Goal: Navigation & Orientation: Find specific page/section

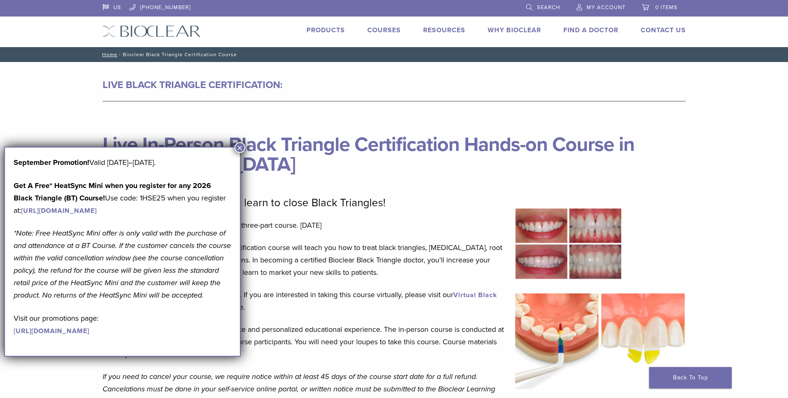
click at [603, 28] on link "Find A Doctor" at bounding box center [590, 30] width 55 height 8
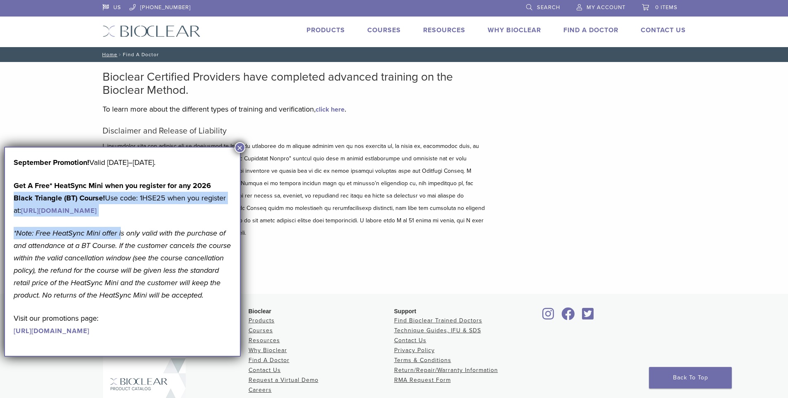
drag, startPoint x: 121, startPoint y: 247, endPoint x: 230, endPoint y: 172, distance: 132.5
click at [230, 172] on div "September Promotion! Valid [DATE]–[DATE]. Get A Free* HeatSync Mini when you re…" at bounding box center [123, 246] width 218 height 180
click at [214, 216] on p "Get A Free* HeatSync Mini when you register for any 2026 Black Triangle (BT) Co…" at bounding box center [123, 197] width 218 height 37
click at [216, 182] on p "Get A Free* HeatSync Mini when you register for any 2026 Black Triangle (BT) Co…" at bounding box center [123, 197] width 218 height 37
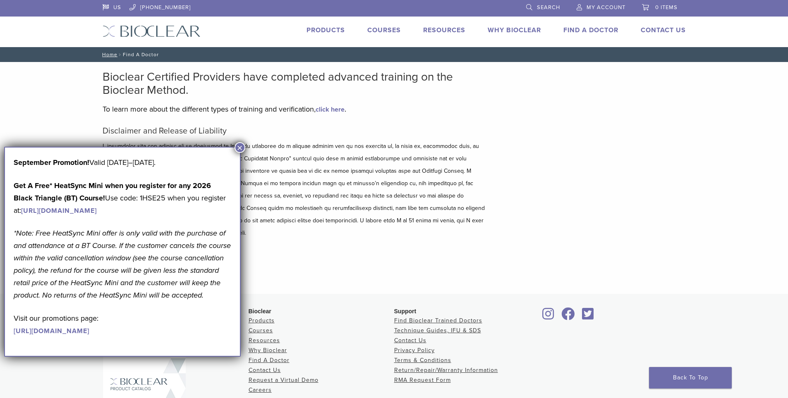
click at [594, 32] on link "Find A Doctor" at bounding box center [590, 30] width 55 height 8
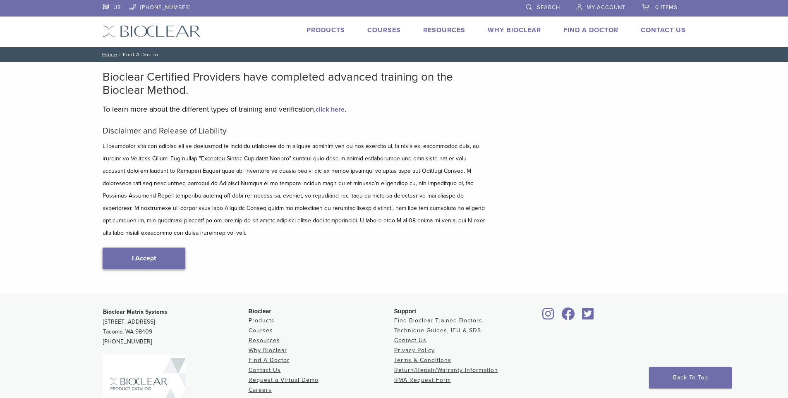
click at [157, 248] on link "I Accept" at bounding box center [144, 259] width 83 height 22
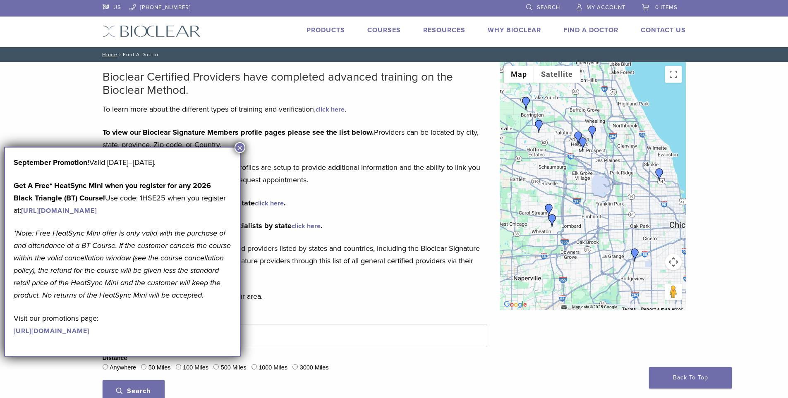
click at [241, 148] on button "×" at bounding box center [239, 147] width 11 height 11
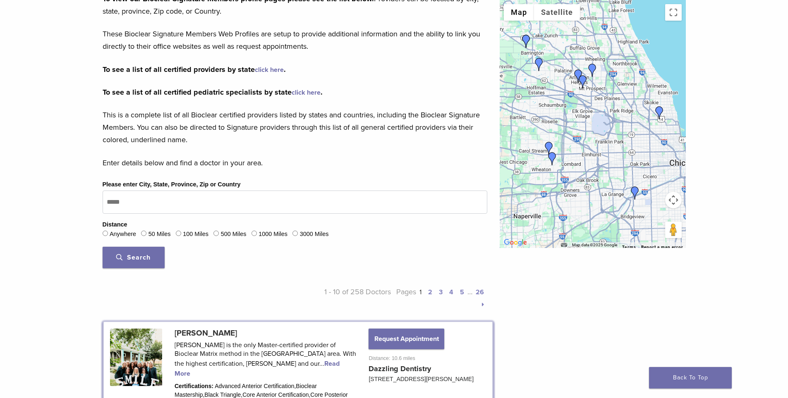
scroll to position [165, 0]
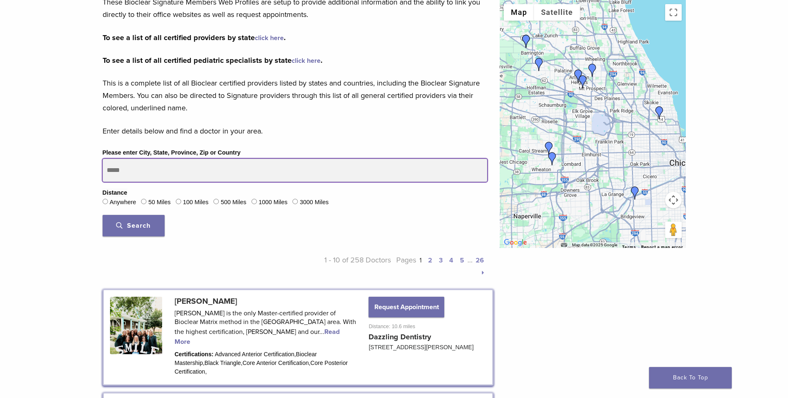
drag, startPoint x: 162, startPoint y: 170, endPoint x: 127, endPoint y: 171, distance: 34.7
click at [136, 173] on input "Please enter City, State, Province, Zip or Country" at bounding box center [295, 170] width 385 height 23
type input "*****"
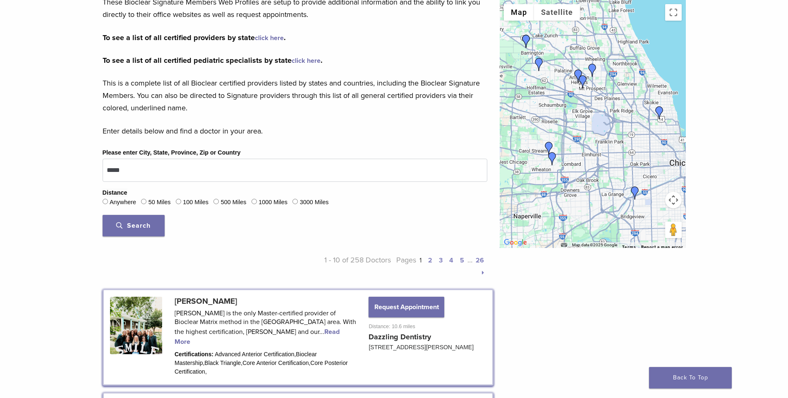
click at [116, 225] on button "Search" at bounding box center [134, 226] width 62 height 22
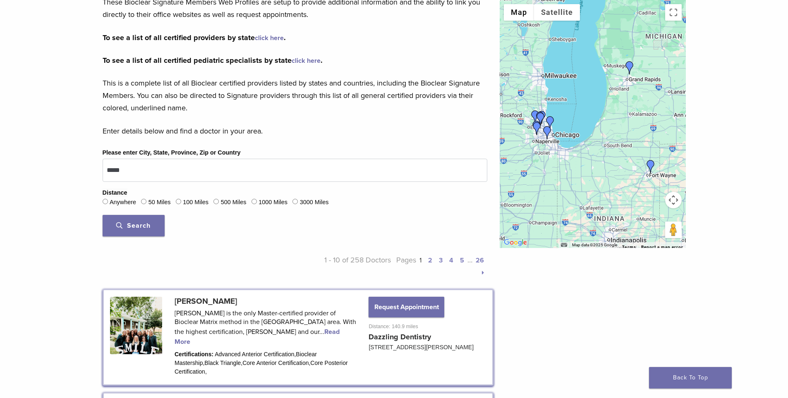
drag, startPoint x: 669, startPoint y: 292, endPoint x: 615, endPoint y: 324, distance: 62.7
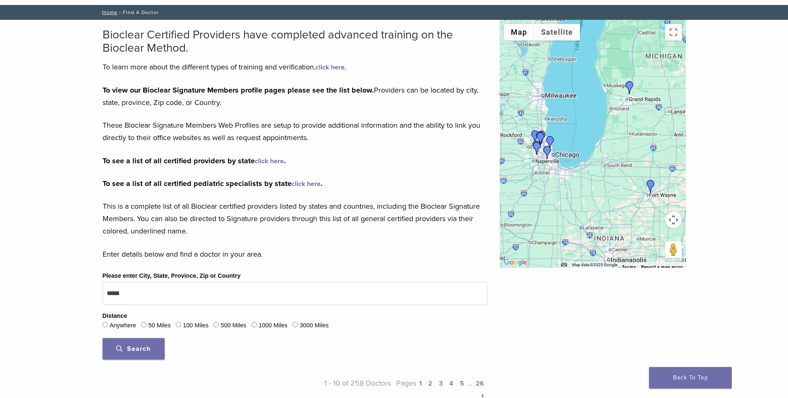
scroll to position [0, 0]
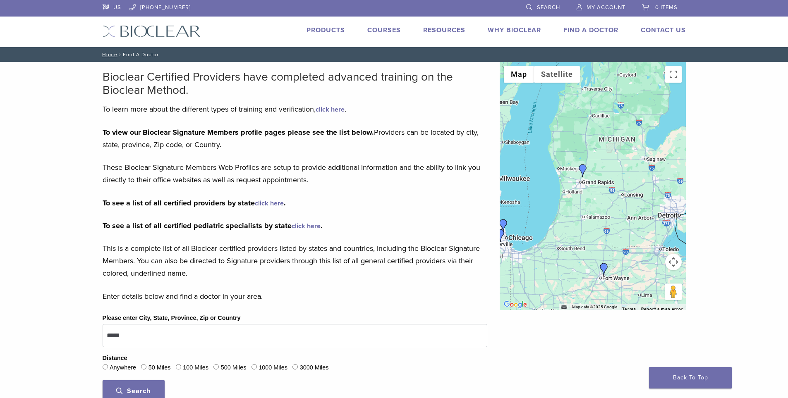
drag, startPoint x: 641, startPoint y: 207, endPoint x: 595, endPoint y: 248, distance: 61.5
click at [595, 248] on div at bounding box center [593, 186] width 186 height 248
click at [584, 168] on img "Dr. Urszula Firlik" at bounding box center [583, 170] width 13 height 13
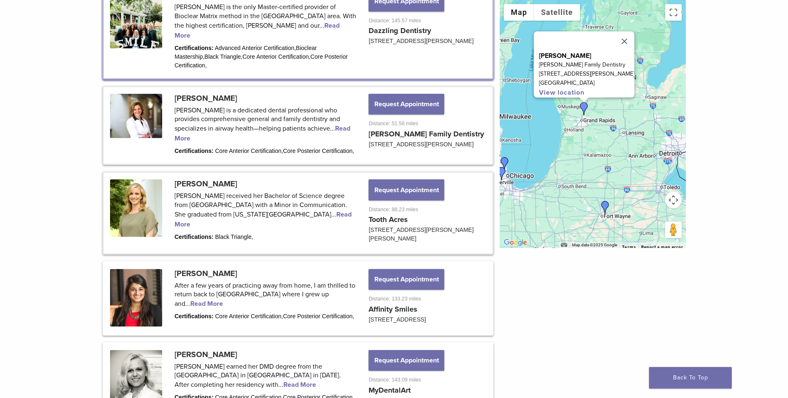
scroll to position [561, 0]
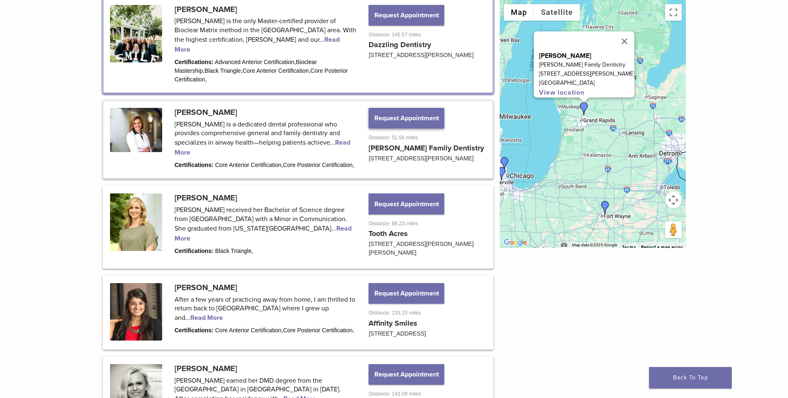
click at [397, 108] on button "Request Appointment" at bounding box center [405, 118] width 75 height 21
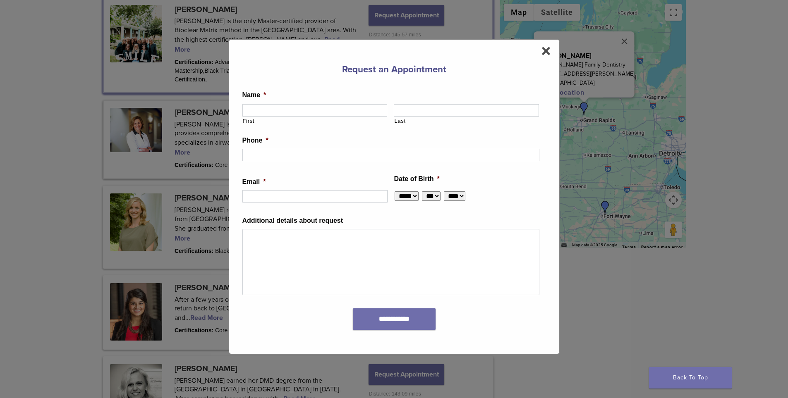
click at [540, 54] on div "**********" at bounding box center [394, 196] width 331 height 315
click at [547, 52] on span "×" at bounding box center [546, 51] width 10 height 17
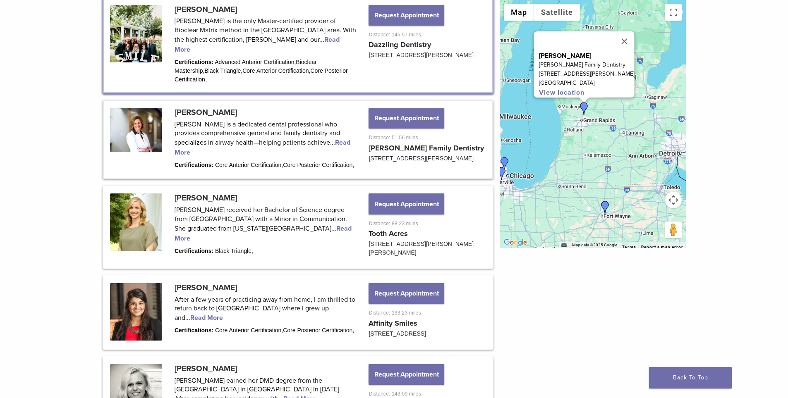
click at [137, 114] on link at bounding box center [298, 139] width 388 height 77
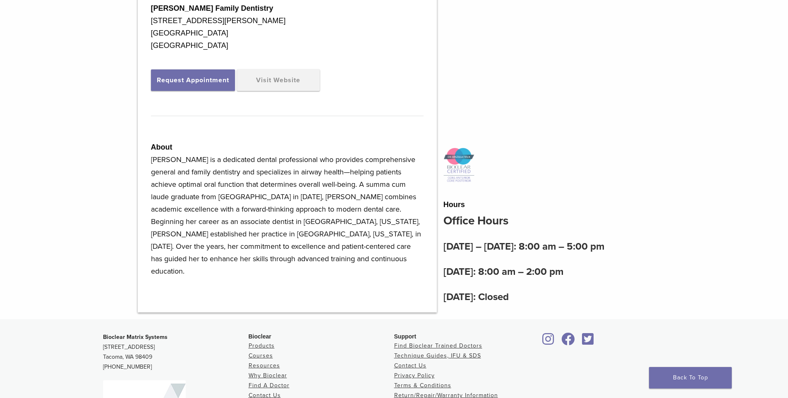
scroll to position [289, 0]
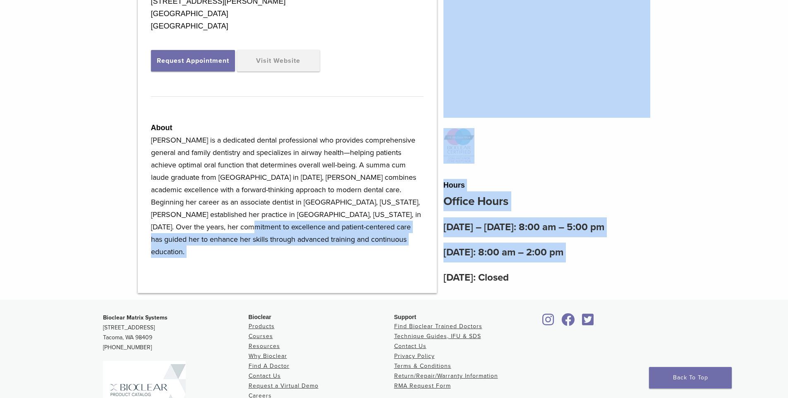
drag, startPoint x: 156, startPoint y: 232, endPoint x: 446, endPoint y: 263, distance: 291.1
click at [446, 263] on div "Firlik Family Dentistry 6225 W River Dr NE Belmont, MI 49306 USA Request Appoin…" at bounding box center [394, 131] width 525 height 324
click at [446, 263] on div "Office Hours Monday – Wednesday: 8:00 am – 5:00 pm Thursday: 8:00 am – 2:00 pm …" at bounding box center [546, 239] width 207 height 96
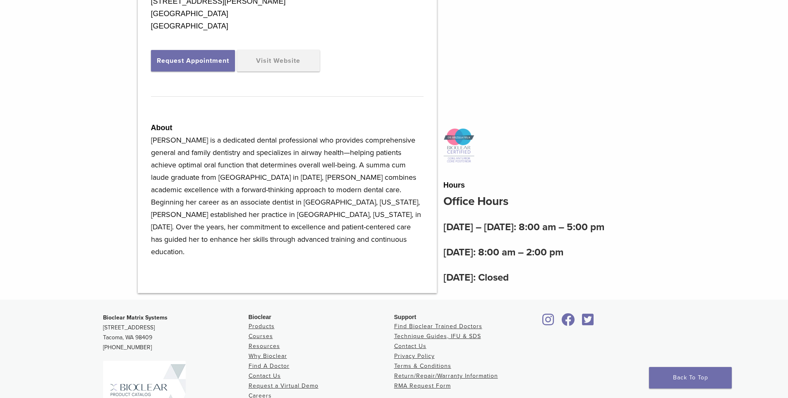
drag, startPoint x: 424, startPoint y: 266, endPoint x: 234, endPoint y: 186, distance: 206.1
click at [219, 163] on div "Firlik Family Dentistry 6225 W River Dr NE Belmont, MI 49306 USA Request Appoin…" at bounding box center [287, 131] width 299 height 324
click at [250, 204] on p "Dr. Urszula Firlik is a dedicated dental professional who provides comprehensiv…" at bounding box center [287, 196] width 273 height 124
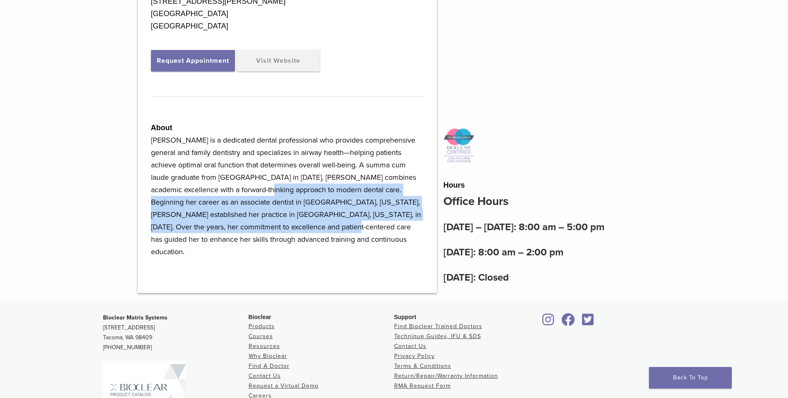
drag, startPoint x: 232, startPoint y: 196, endPoint x: 367, endPoint y: 244, distance: 143.9
click at [276, 243] on p "Dr. Urszula Firlik is a dedicated dental professional who provides comprehensiv…" at bounding box center [287, 196] width 273 height 124
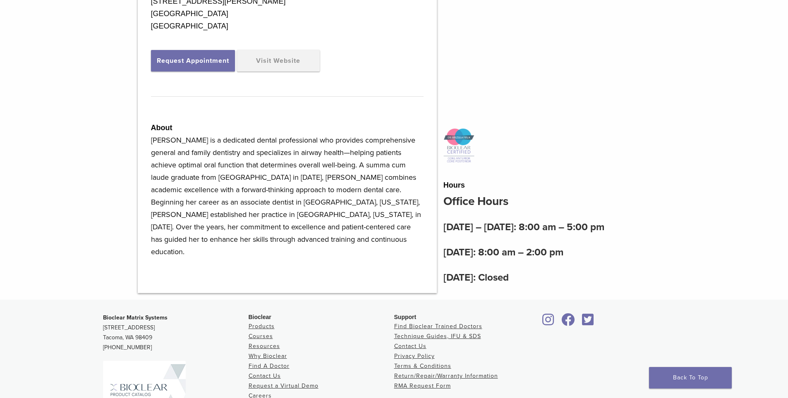
click at [367, 244] on p "Dr. Urszula Firlik is a dedicated dental professional who provides comprehensiv…" at bounding box center [287, 196] width 273 height 124
drag, startPoint x: 367, startPoint y: 244, endPoint x: 200, endPoint y: 177, distance: 179.7
click at [199, 176] on p "Dr. Urszula Firlik is a dedicated dental professional who provides comprehensiv…" at bounding box center [287, 196] width 273 height 124
click at [206, 182] on p "Dr. Urszula Firlik is a dedicated dental professional who provides comprehensiv…" at bounding box center [287, 196] width 273 height 124
click at [195, 173] on p "Dr. Urszula Firlik is a dedicated dental professional who provides comprehensiv…" at bounding box center [287, 196] width 273 height 124
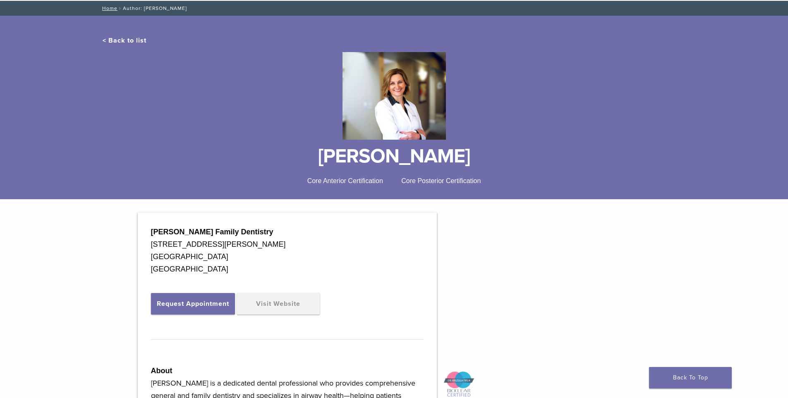
scroll to position [41, 0]
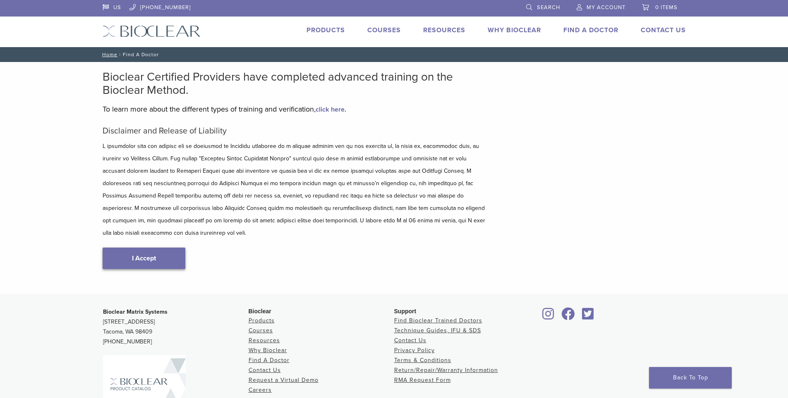
click at [124, 248] on link "I Accept" at bounding box center [144, 259] width 83 height 22
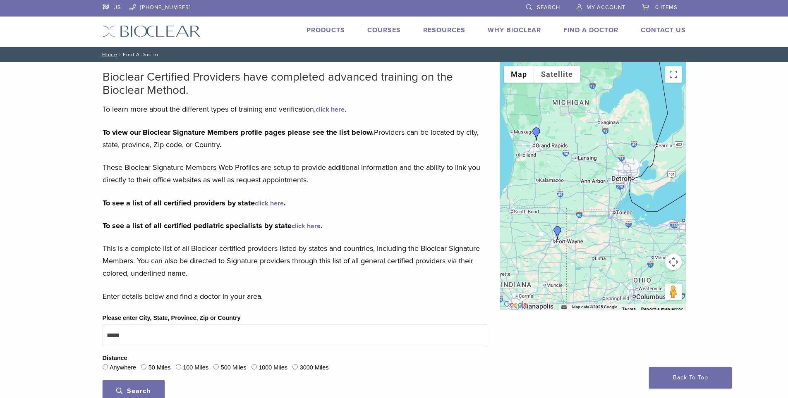
drag, startPoint x: 596, startPoint y: 242, endPoint x: 501, endPoint y: 246, distance: 94.4
click at [501, 246] on div at bounding box center [593, 186] width 186 height 248
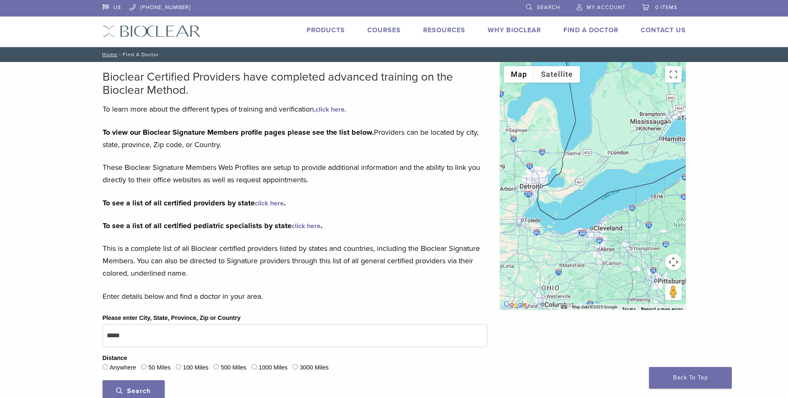
drag, startPoint x: 641, startPoint y: 274, endPoint x: 528, endPoint y: 282, distance: 113.2
click at [529, 282] on div at bounding box center [593, 186] width 186 height 248
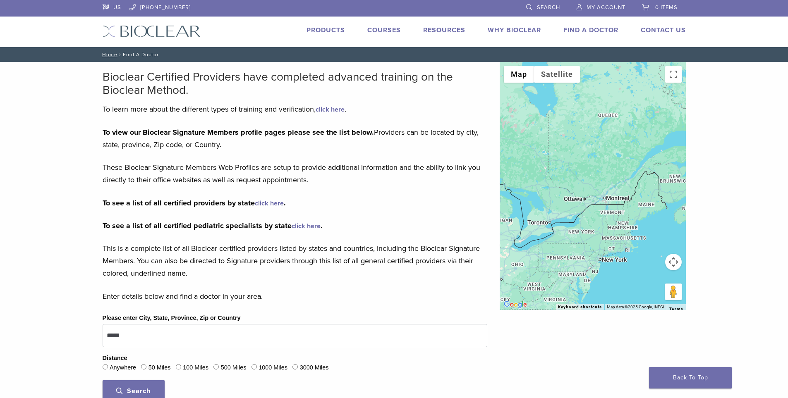
drag, startPoint x: 627, startPoint y: 225, endPoint x: 539, endPoint y: 252, distance: 91.6
click at [539, 252] on div at bounding box center [593, 186] width 186 height 248
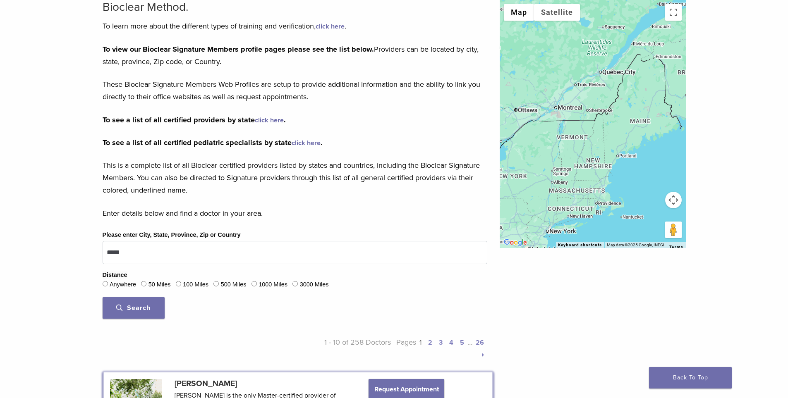
scroll to position [83, 0]
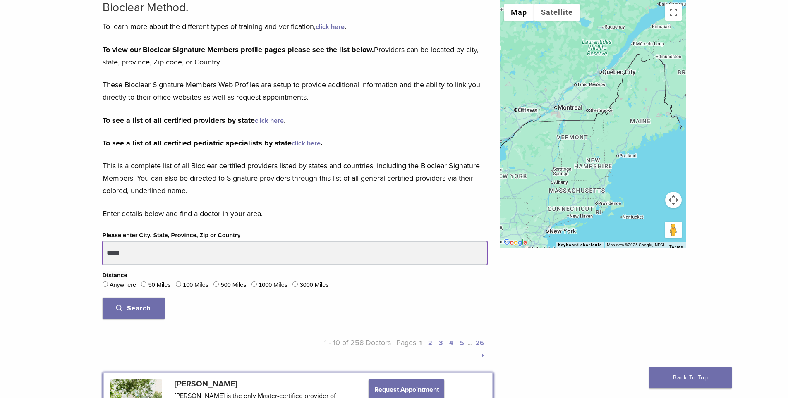
drag, startPoint x: 185, startPoint y: 256, endPoint x: 0, endPoint y: 224, distance: 187.6
click at [103, 298] on button "Search" at bounding box center [134, 309] width 62 height 22
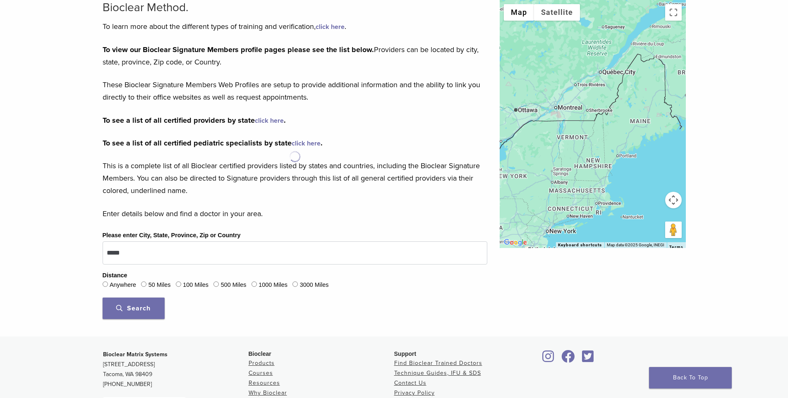
click at [125, 306] on span "Search" at bounding box center [133, 308] width 34 height 8
click at [116, 307] on span "Search" at bounding box center [133, 308] width 34 height 8
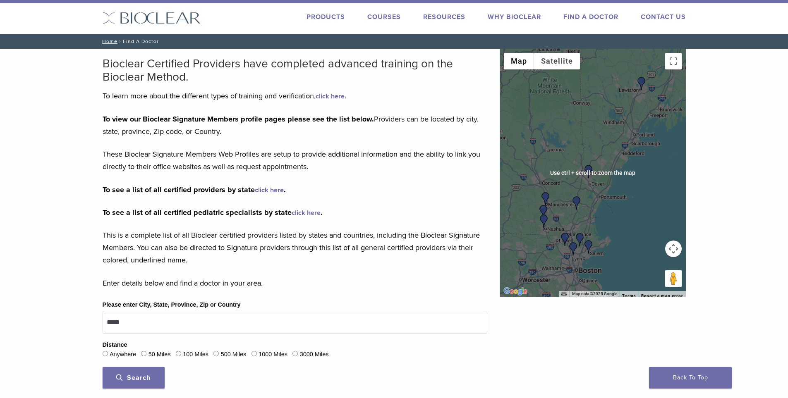
scroll to position [0, 0]
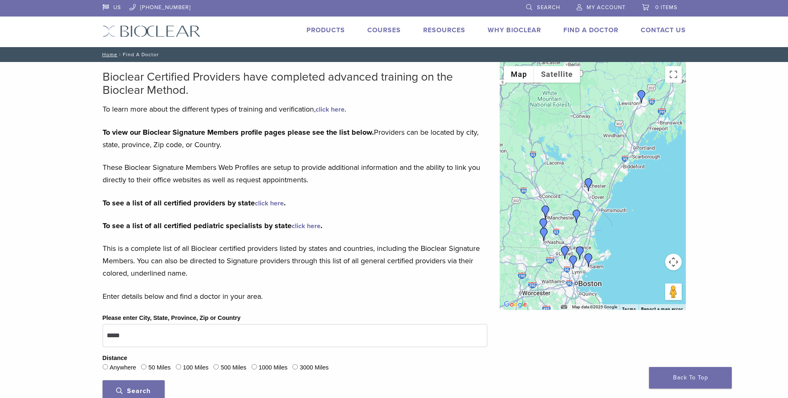
click at [649, 122] on div at bounding box center [593, 186] width 186 height 248
click at [642, 97] on img "Dr. Peter Drews" at bounding box center [641, 96] width 13 height 13
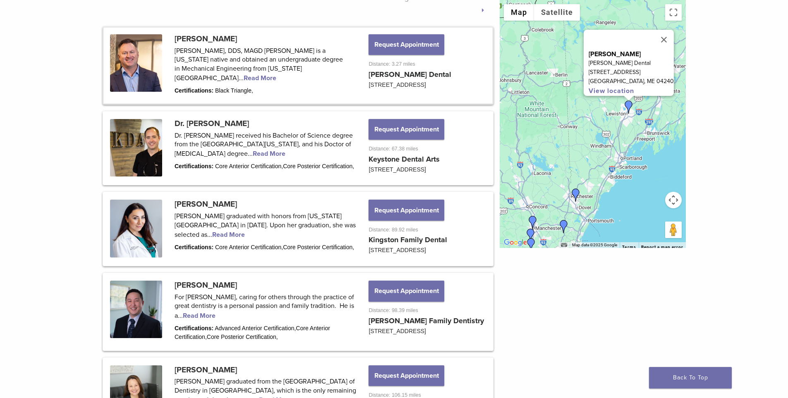
scroll to position [413, 0]
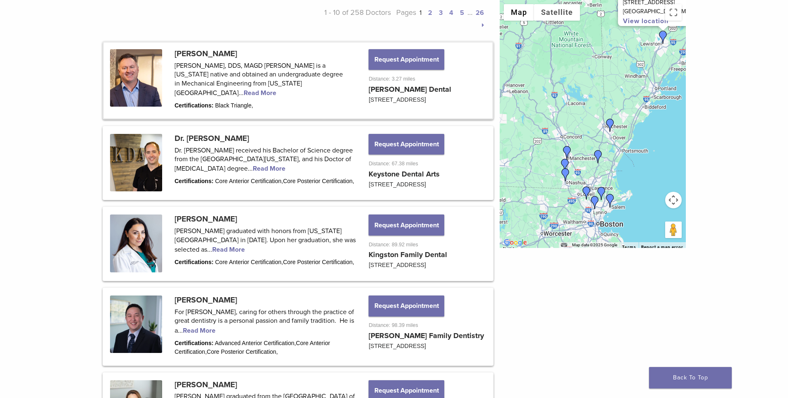
drag, startPoint x: 585, startPoint y: 193, endPoint x: 620, endPoint y: 122, distance: 78.4
click at [620, 122] on div "[PERSON_NAME] Dental [STREET_ADDRESS] View location" at bounding box center [593, 124] width 186 height 248
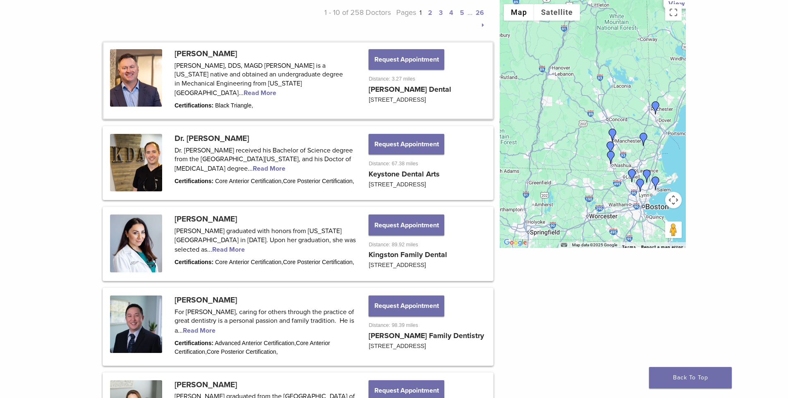
drag, startPoint x: 540, startPoint y: 186, endPoint x: 591, endPoint y: 167, distance: 54.6
click at [591, 167] on div "[PERSON_NAME] Dental [STREET_ADDRESS] View location" at bounding box center [593, 124] width 186 height 248
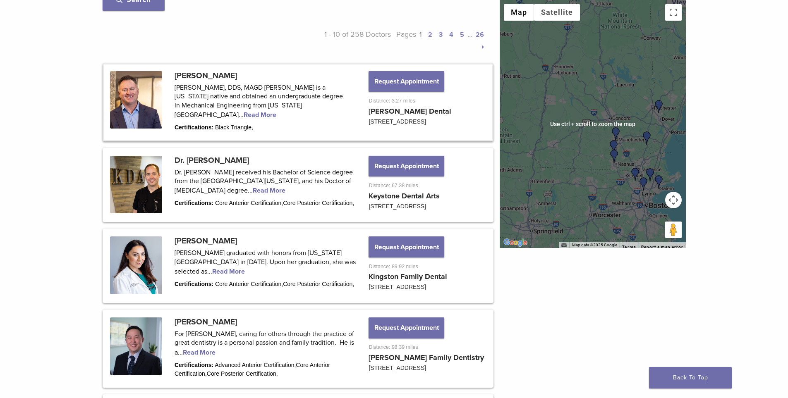
scroll to position [372, 0]
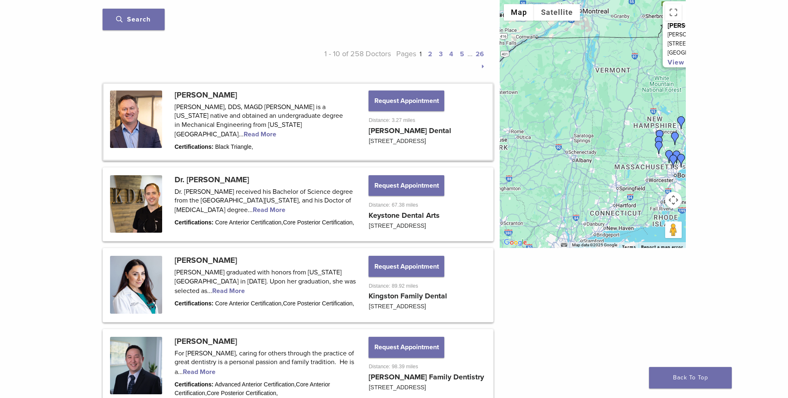
drag, startPoint x: 643, startPoint y: 110, endPoint x: 663, endPoint y: 126, distance: 25.8
click at [663, 126] on div "[PERSON_NAME] Dental [STREET_ADDRESS] View location" at bounding box center [593, 124] width 186 height 248
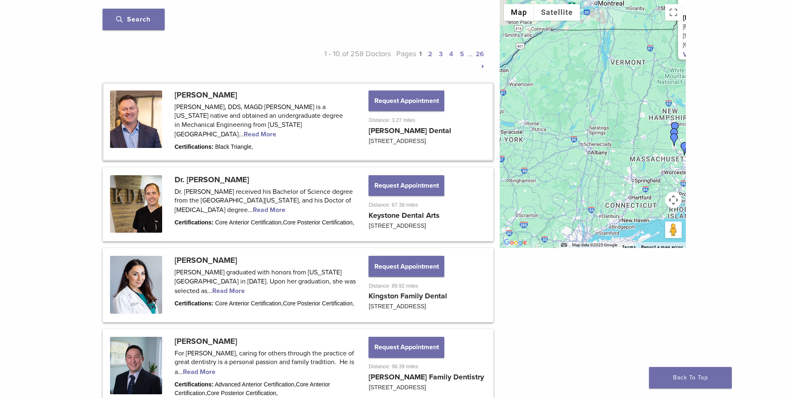
drag, startPoint x: 583, startPoint y: 172, endPoint x: 586, endPoint y: 161, distance: 11.4
click at [597, 163] on div "[PERSON_NAME] Dental [STREET_ADDRESS] View location" at bounding box center [593, 124] width 186 height 248
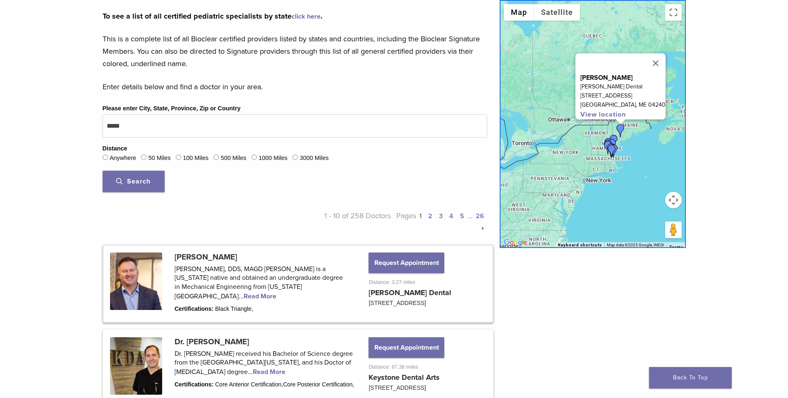
scroll to position [206, 0]
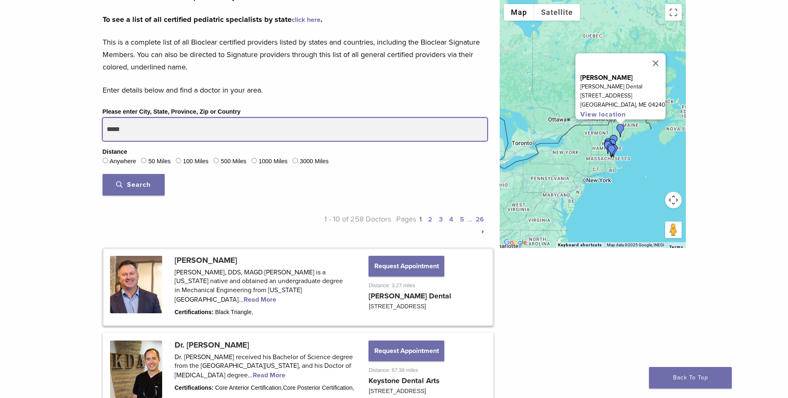
drag, startPoint x: 148, startPoint y: 129, endPoint x: 0, endPoint y: 112, distance: 149.1
paste input "******"
type input "**********"
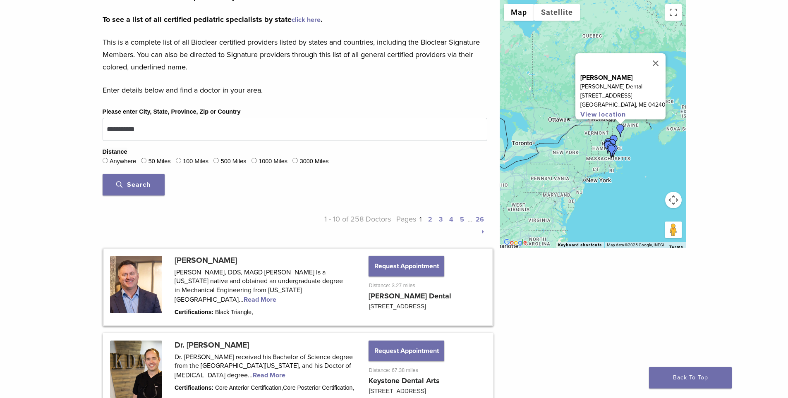
click at [139, 188] on span "Search" at bounding box center [133, 185] width 34 height 8
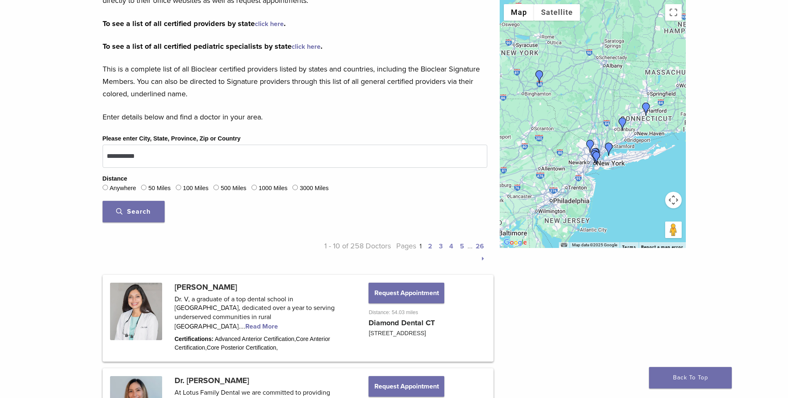
scroll to position [165, 0]
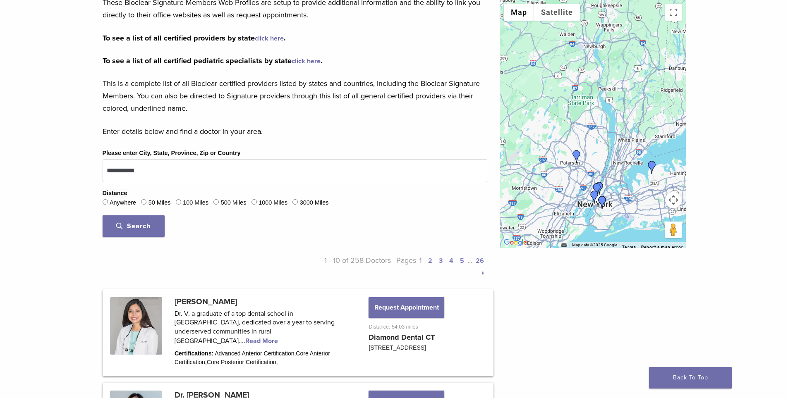
drag, startPoint x: 570, startPoint y: 132, endPoint x: 656, endPoint y: 163, distance: 91.4
click at [656, 163] on img "Dr. Chitvan Gupta" at bounding box center [651, 167] width 13 height 13
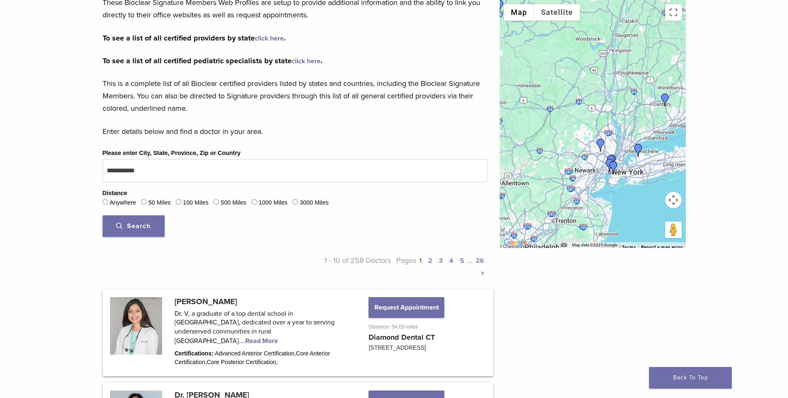
drag, startPoint x: 623, startPoint y: 107, endPoint x: 605, endPoint y: 125, distance: 24.9
click at [620, 118] on div at bounding box center [593, 124] width 186 height 248
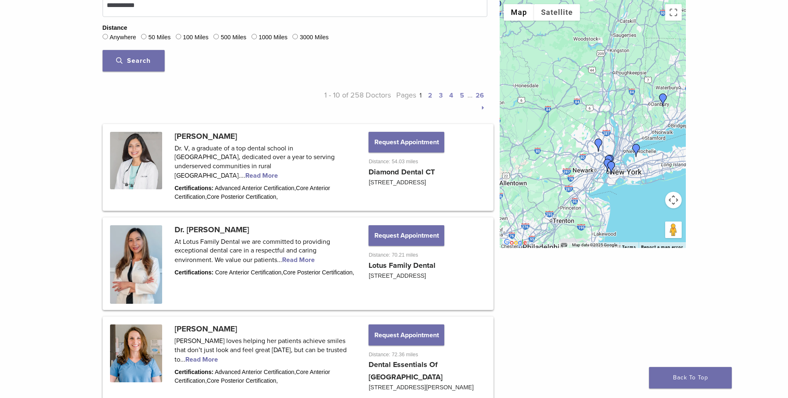
scroll to position [289, 0]
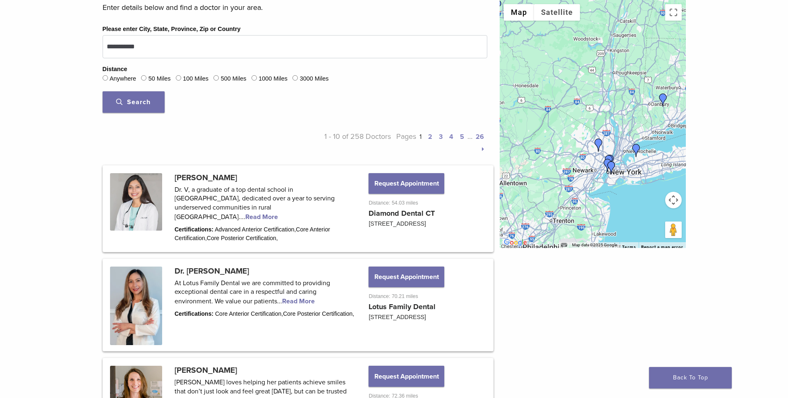
click at [662, 99] on img "Dr. Ratna Vedullapalli" at bounding box center [662, 99] width 13 height 13
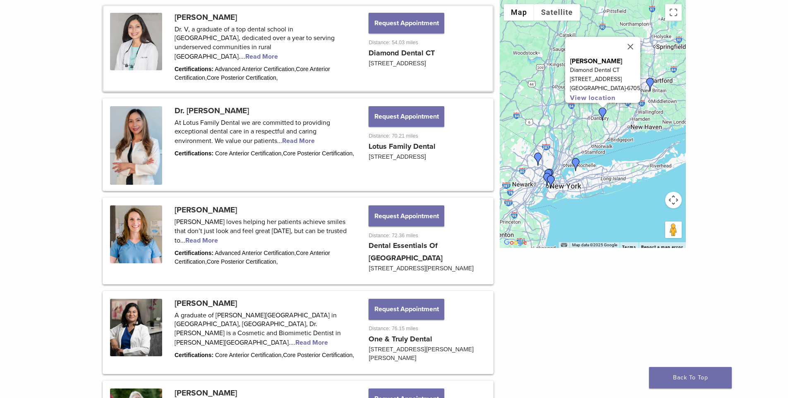
scroll to position [454, 0]
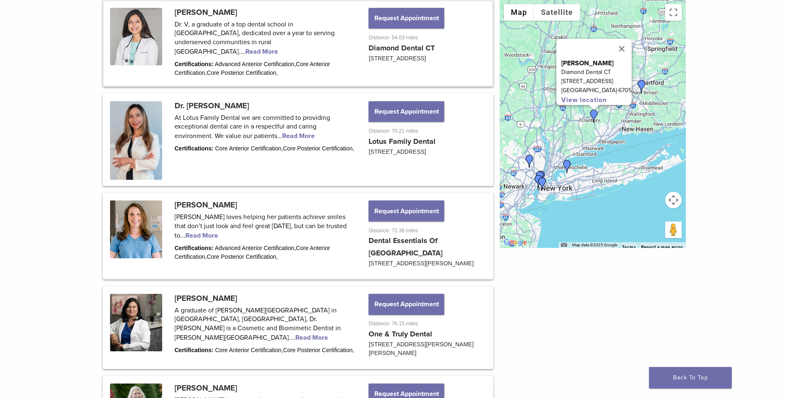
click at [529, 162] on img "Dr. Alejandra Sanchez" at bounding box center [529, 161] width 13 height 13
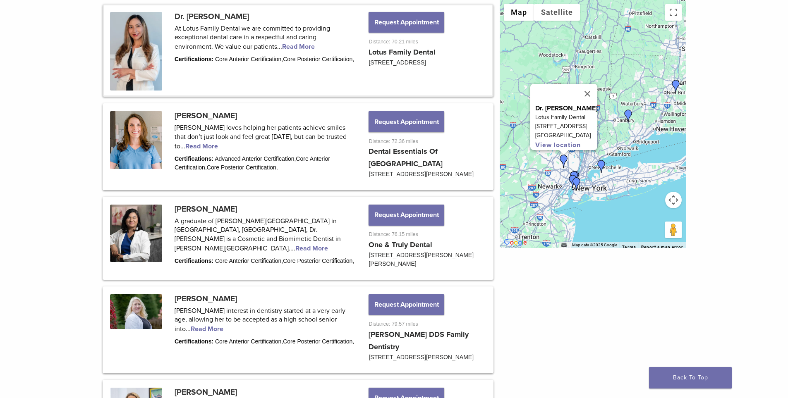
scroll to position [544, 0]
click at [629, 116] on img "Dr. Ratna Vedullapalli" at bounding box center [628, 116] width 13 height 13
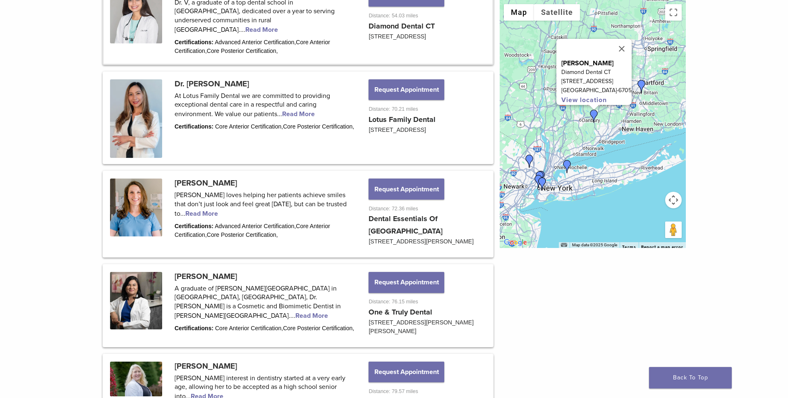
scroll to position [454, 0]
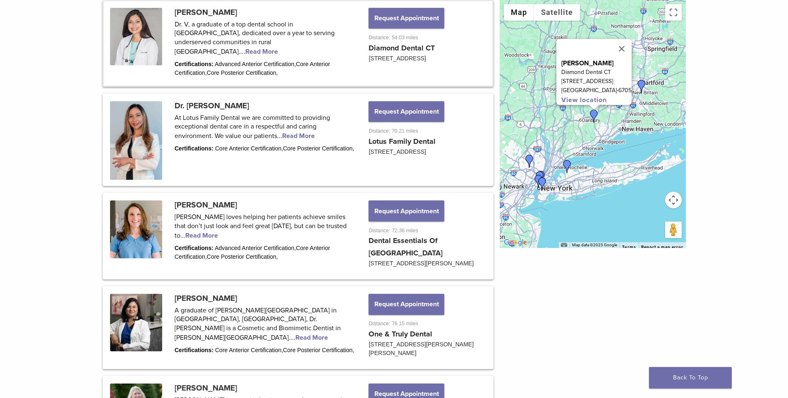
click at [567, 166] on img "Dr. Chitvan Gupta" at bounding box center [566, 166] width 13 height 13
click at [571, 159] on div "To navigate, press the arrow keys. [PERSON_NAME] [GEOGRAPHIC_DATA] CT [STREET_A…" at bounding box center [593, 124] width 186 height 248
click at [564, 165] on img "Dr. Chitvan Gupta" at bounding box center [566, 166] width 13 height 13
click at [567, 166] on img "Dr. Chitvan Gupta" at bounding box center [566, 166] width 13 height 13
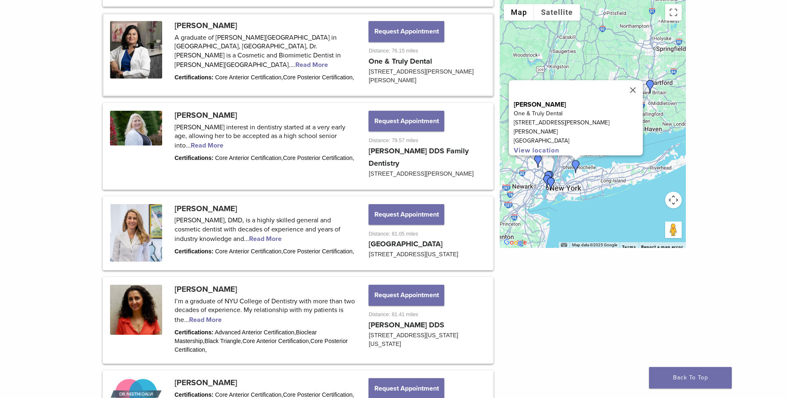
scroll to position [733, 0]
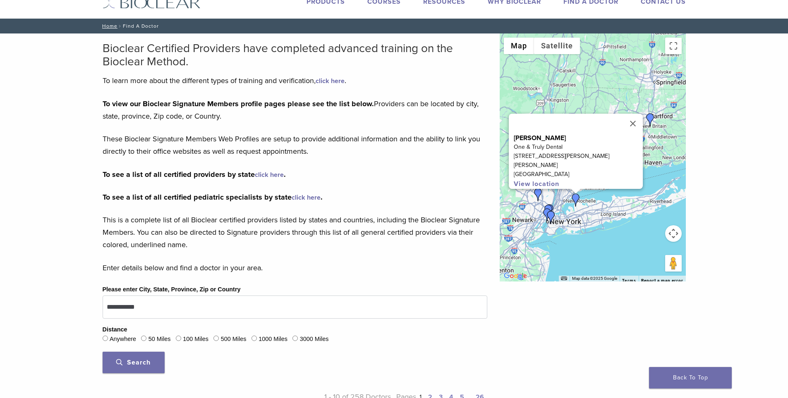
scroll to position [207, 0]
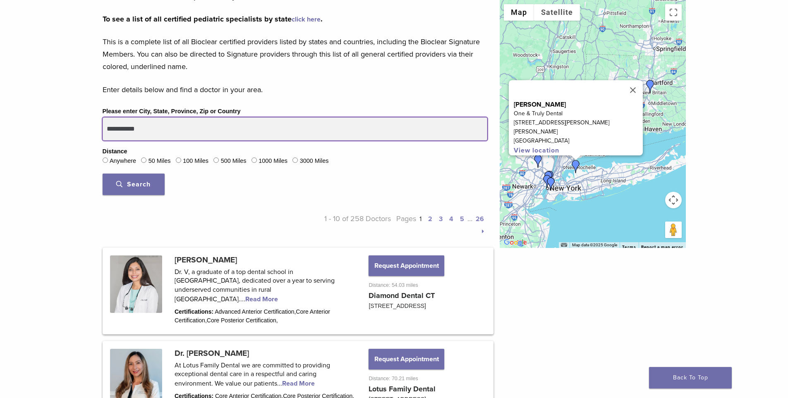
drag, startPoint x: 161, startPoint y: 127, endPoint x: 50, endPoint y: 137, distance: 112.1
type input "*****"
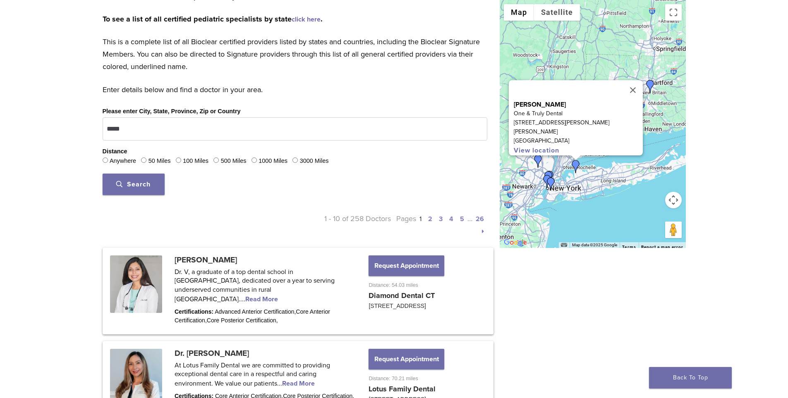
click at [147, 177] on button "Search" at bounding box center [134, 185] width 62 height 22
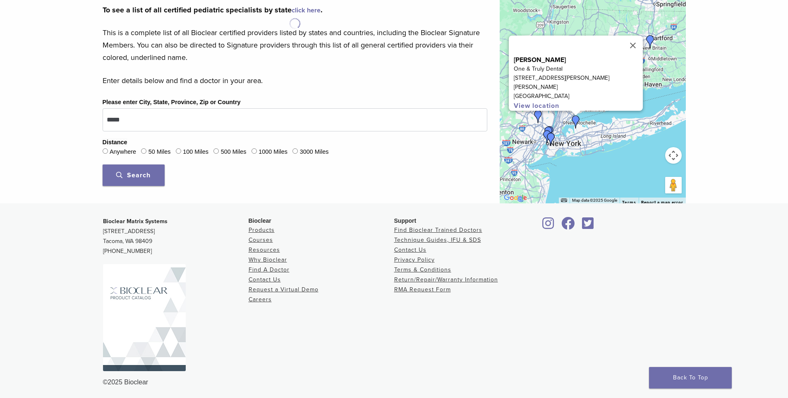
scroll to position [218, 0]
